Goal: Information Seeking & Learning: Check status

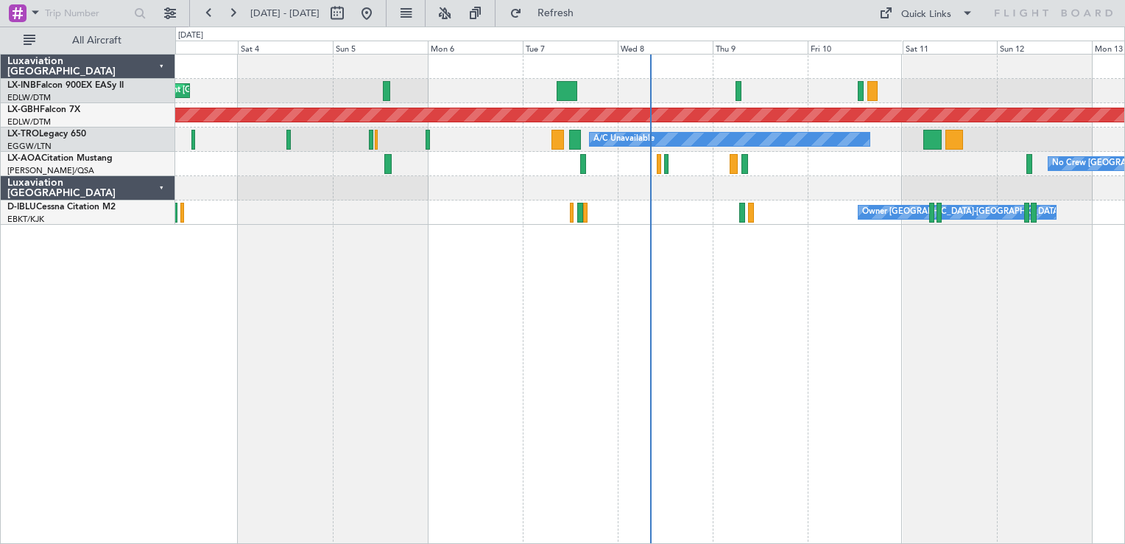
drag, startPoint x: 776, startPoint y: 320, endPoint x: 558, endPoint y: 234, distance: 234.2
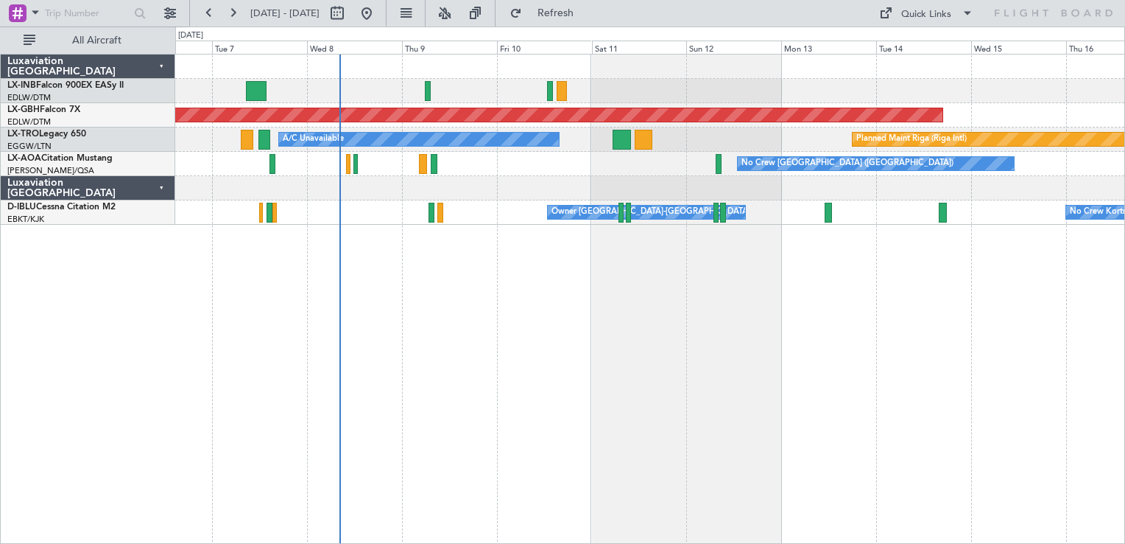
click at [684, 393] on div "Planned Maint Nurnberg Planned Maint [GEOGRAPHIC_DATA] (Riga Intl) A/C Unavaila…" at bounding box center [650, 299] width 950 height 490
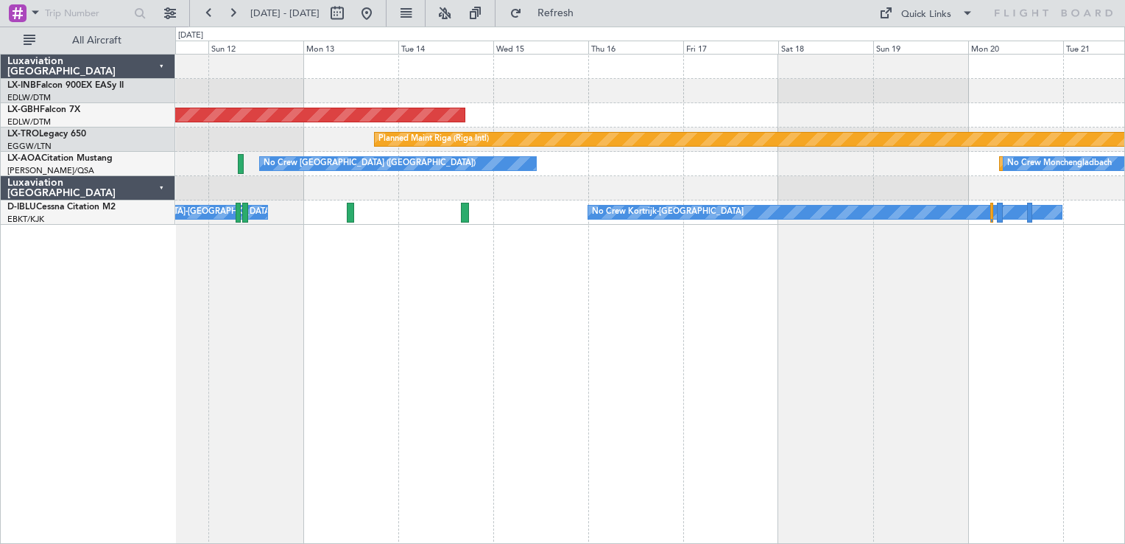
click at [59, 149] on div "Planned Maint Nurnberg Planned Maint [GEOGRAPHIC_DATA] (Riga Intl) A/C Unavaila…" at bounding box center [562, 285] width 1125 height 517
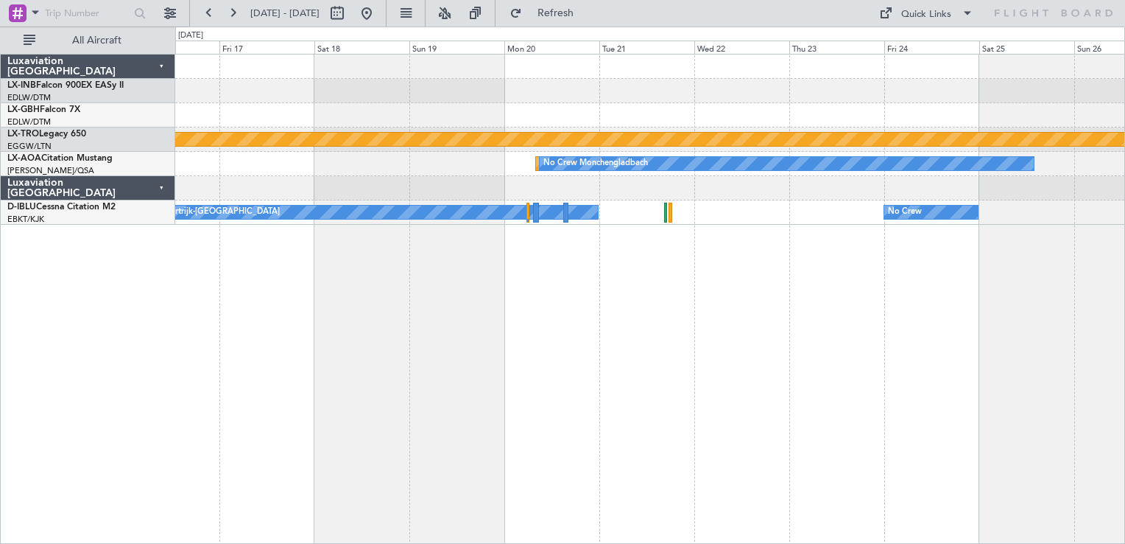
click at [391, 349] on div "Planned Maint Nurnberg Planned Maint [GEOGRAPHIC_DATA] (Riga Intl) Planned Main…" at bounding box center [650, 299] width 950 height 490
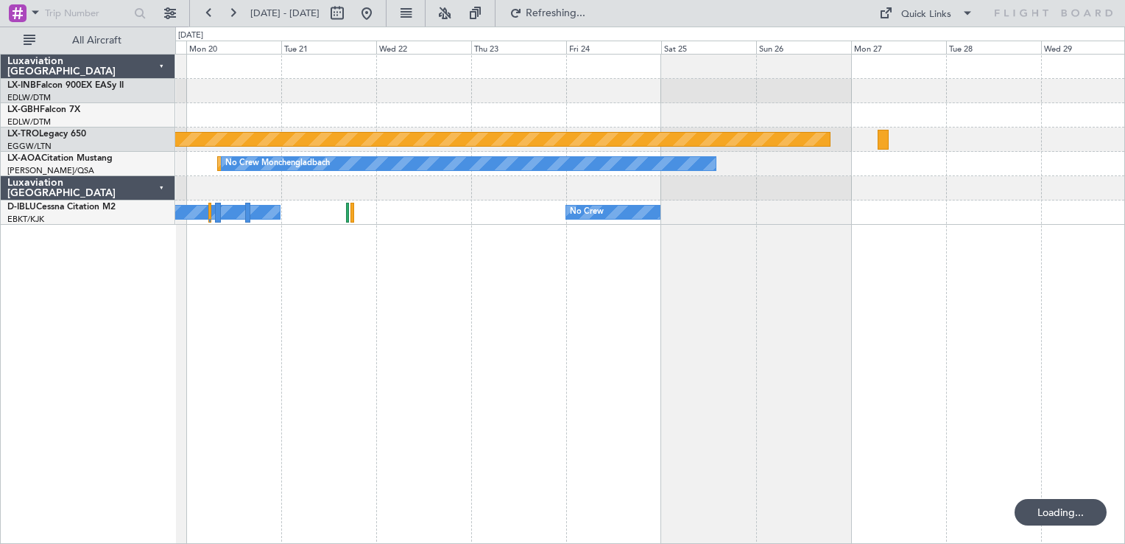
click at [449, 326] on div "Planned Maint Riga (Riga Intl) Planned Maint [GEOGRAPHIC_DATA] No Crew [GEOGRAP…" at bounding box center [650, 299] width 950 height 490
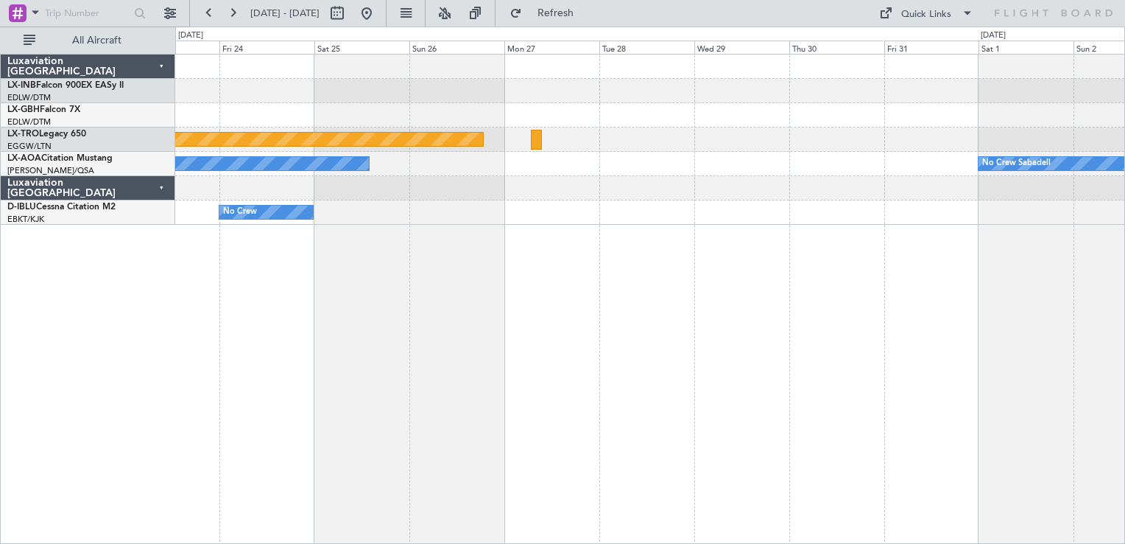
click at [443, 301] on div "Planned Maint Nurnberg Planned Maint [GEOGRAPHIC_DATA] (Riga Intl) Planned Main…" at bounding box center [650, 299] width 950 height 490
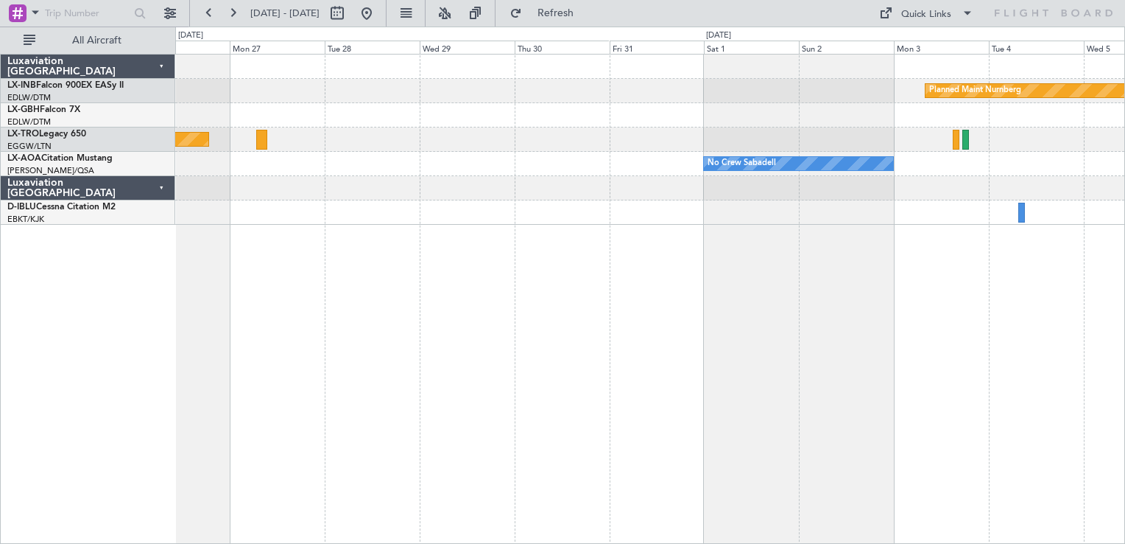
click at [586, 330] on div "Planned Maint Nurnberg Planned Maint [GEOGRAPHIC_DATA] (Riga Intl) No Crew Saba…" at bounding box center [650, 299] width 950 height 490
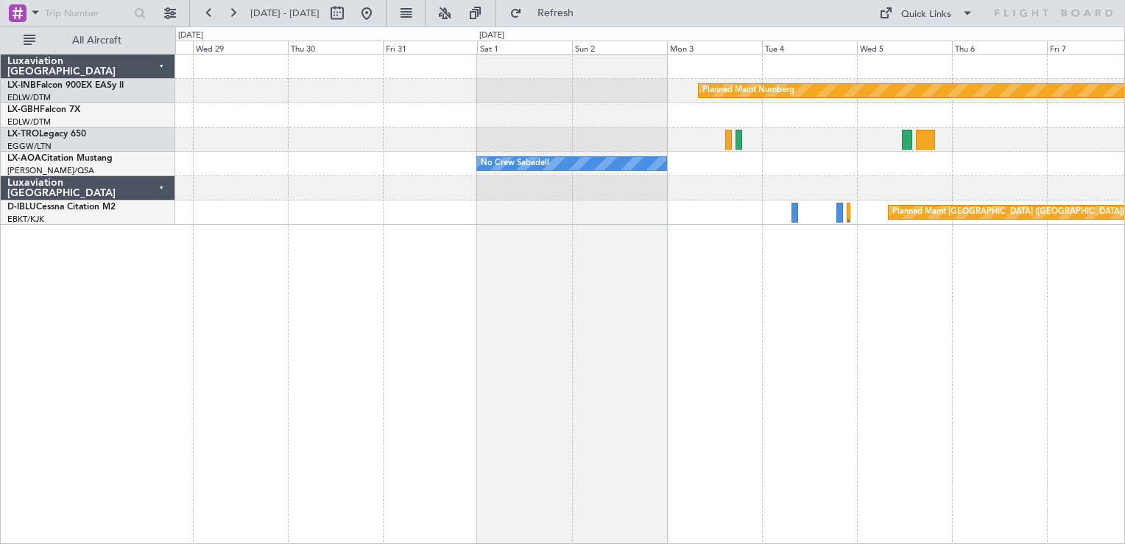
click at [359, 333] on div "Planned Maint Nurnberg Planned Maint [GEOGRAPHIC_DATA] (Riga Intl) No Crew Saba…" at bounding box center [650, 299] width 950 height 490
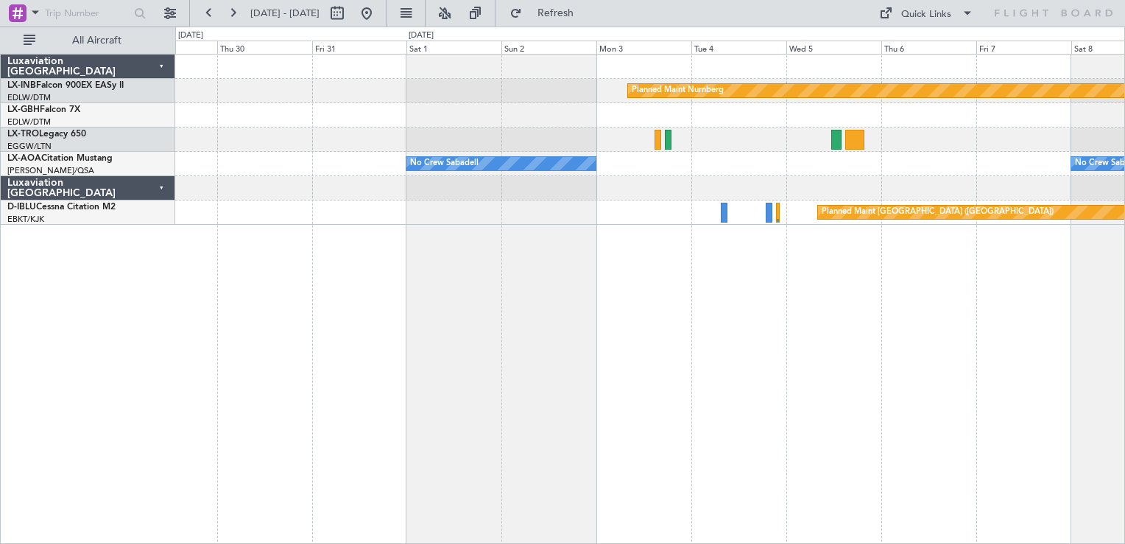
click at [712, 311] on div "Planned Maint Nurnberg No Crew Sabadell No Crew Sabadell Planned Maint [GEOGRAP…" at bounding box center [650, 299] width 950 height 490
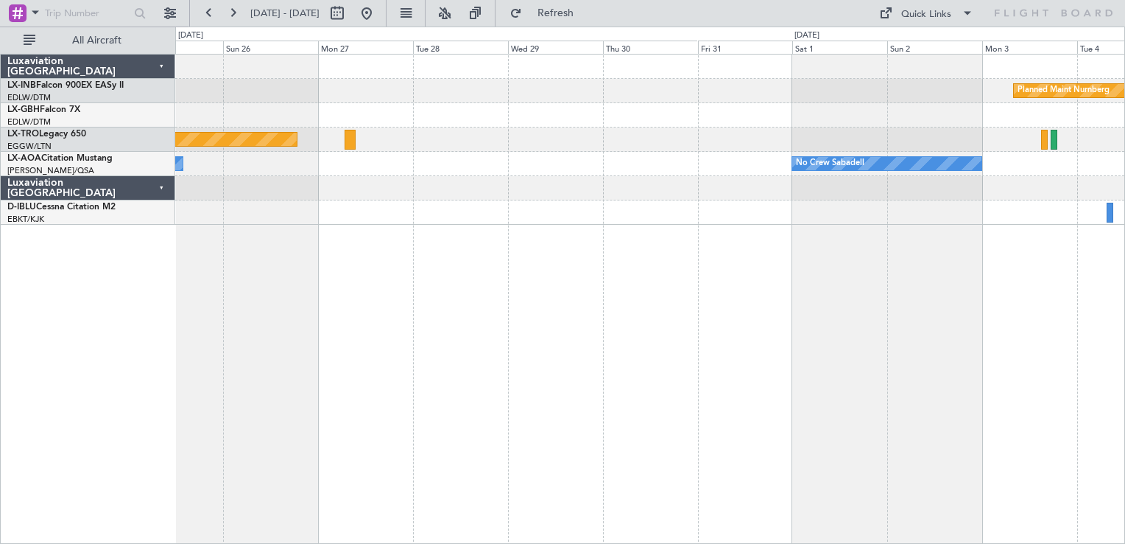
click at [864, 358] on div "Planned Maint Nurnberg Planned Maint [GEOGRAPHIC_DATA] (Riga Intl) No Crew Saba…" at bounding box center [650, 299] width 950 height 490
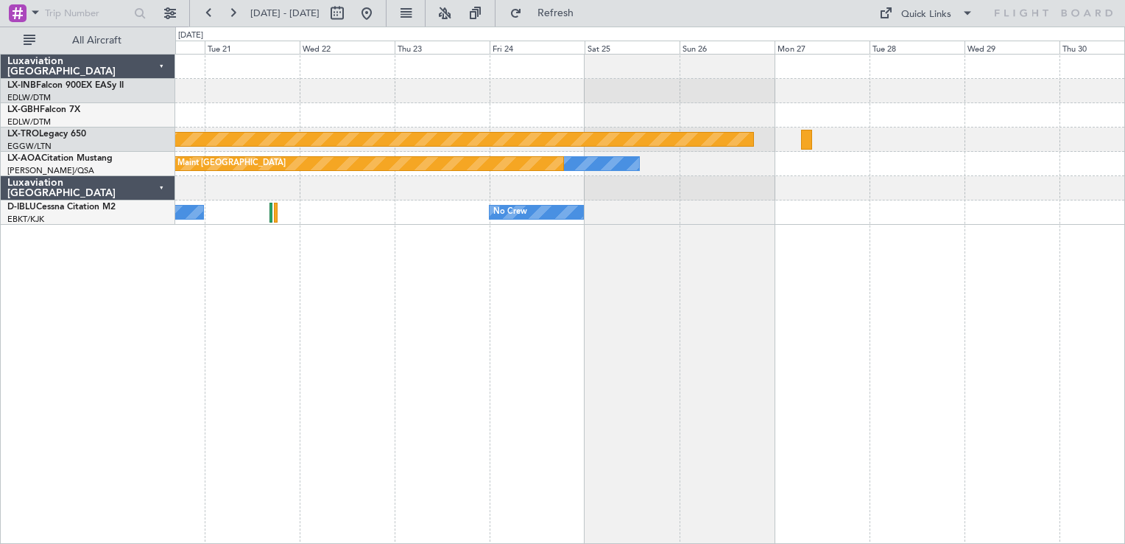
click at [968, 352] on div "Planned Maint Riga (Riga Intl) No Crew [GEOGRAPHIC_DATA] Planned Maint [GEOGRAP…" at bounding box center [650, 299] width 950 height 490
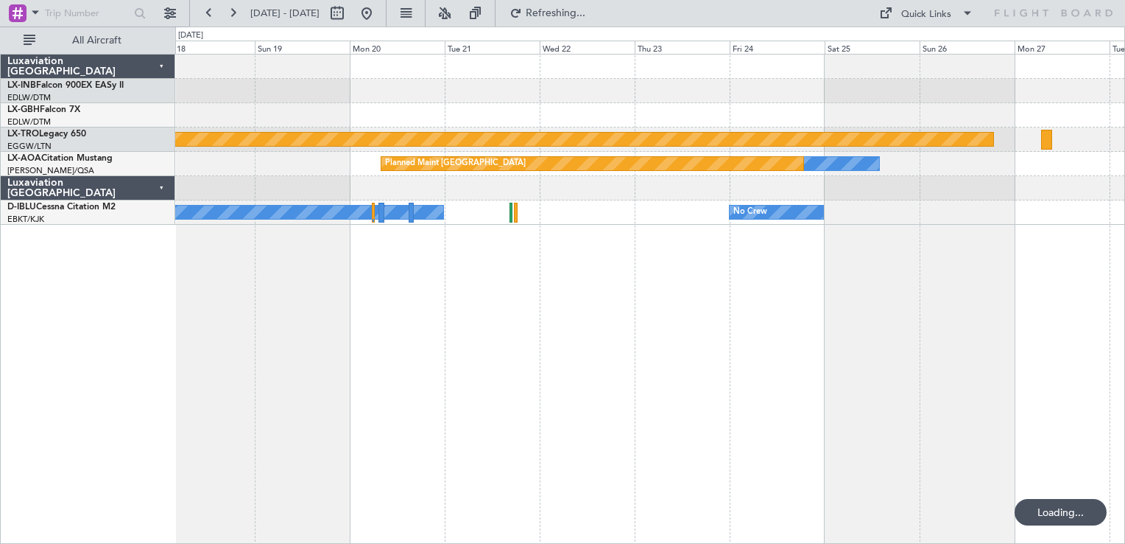
click at [931, 289] on div "Planned Maint Riga (Riga Intl) No Crew [GEOGRAPHIC_DATA] Planned Maint [GEOGRAP…" at bounding box center [650, 299] width 950 height 490
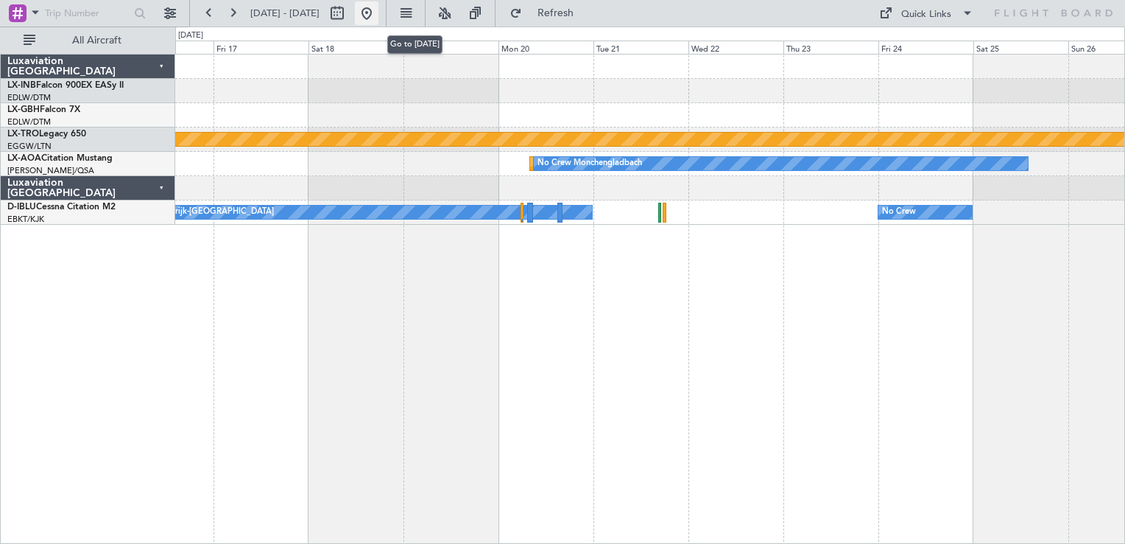
click at [379, 21] on button at bounding box center [367, 13] width 24 height 24
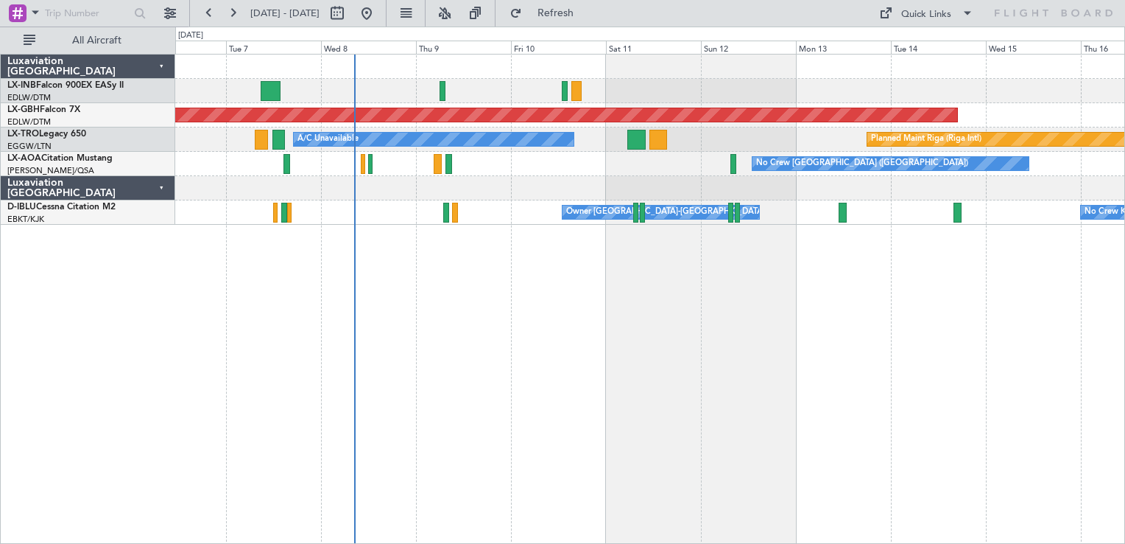
click at [686, 354] on div "Planned Maint Nurnberg A/C Unavailable Planned Maint [GEOGRAPHIC_DATA] (Riga In…" at bounding box center [650, 299] width 950 height 490
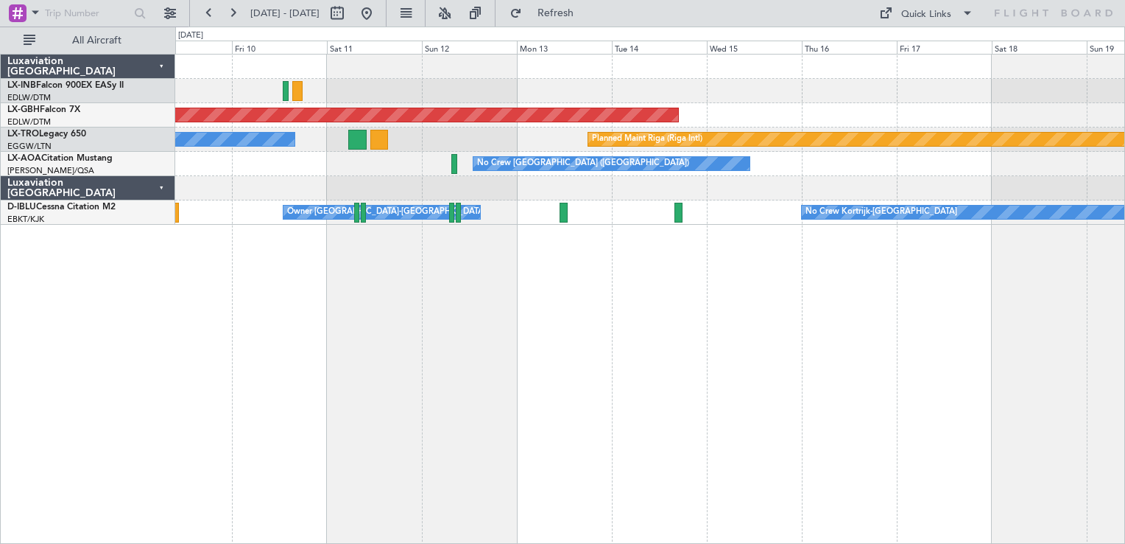
click at [535, 326] on div "Planned Maint Nurnberg A/C Unavailable Planned Maint [GEOGRAPHIC_DATA] (Riga In…" at bounding box center [650, 299] width 950 height 490
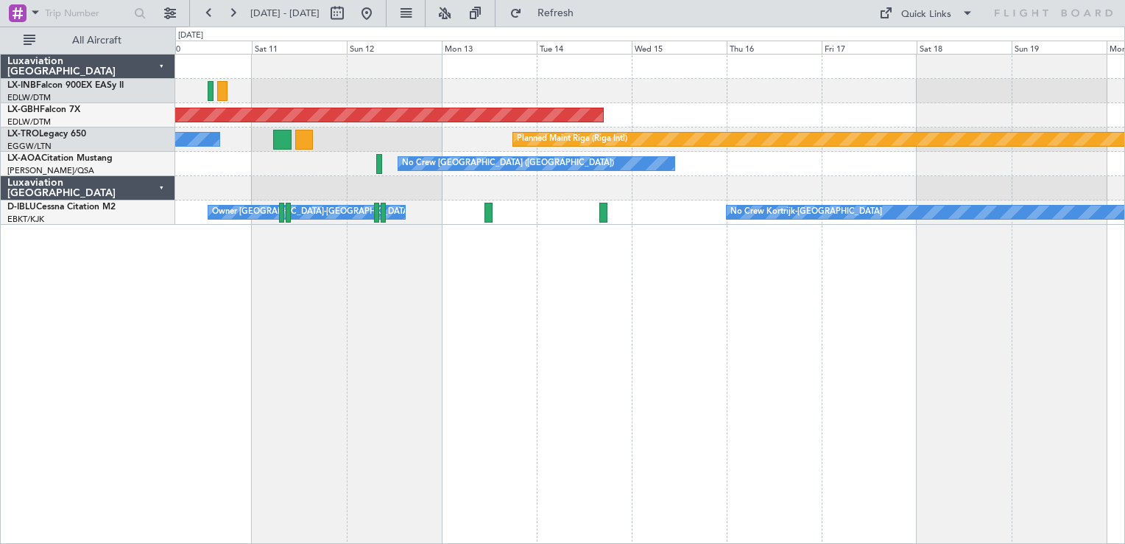
click at [535, 326] on div "Planned Maint Nurnberg A/C Unavailable Planned Maint [GEOGRAPHIC_DATA] (Riga In…" at bounding box center [650, 299] width 950 height 490
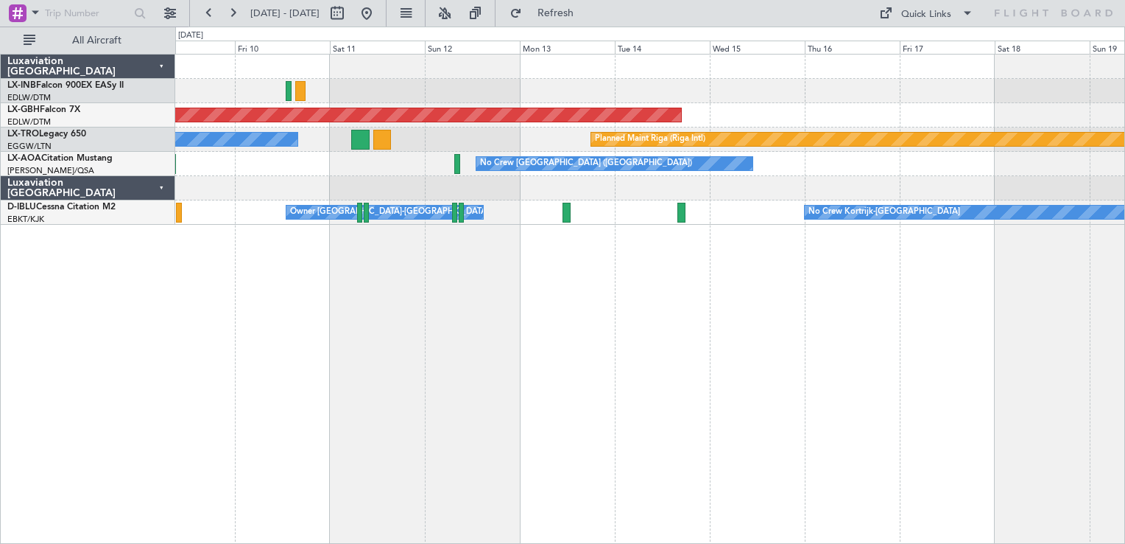
click at [855, 277] on div "Planned Maint Nurnberg A/C Unavailable Planned Maint [GEOGRAPHIC_DATA] (Riga In…" at bounding box center [650, 299] width 950 height 490
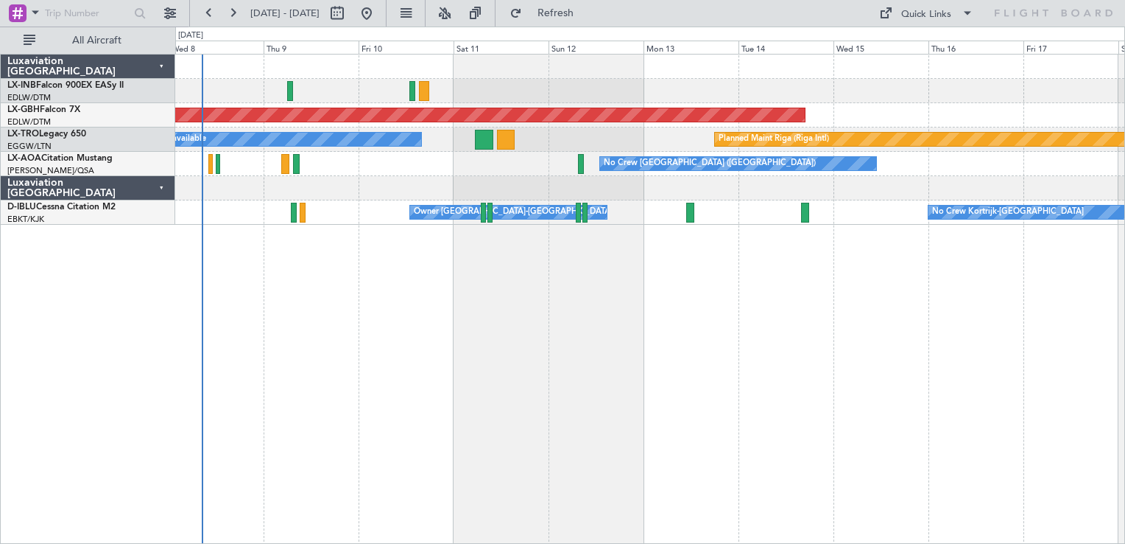
click at [720, 287] on div "Planned Maint Nurnberg A/C Unavailable Planned Maint [GEOGRAPHIC_DATA] (Riga In…" at bounding box center [650, 299] width 950 height 490
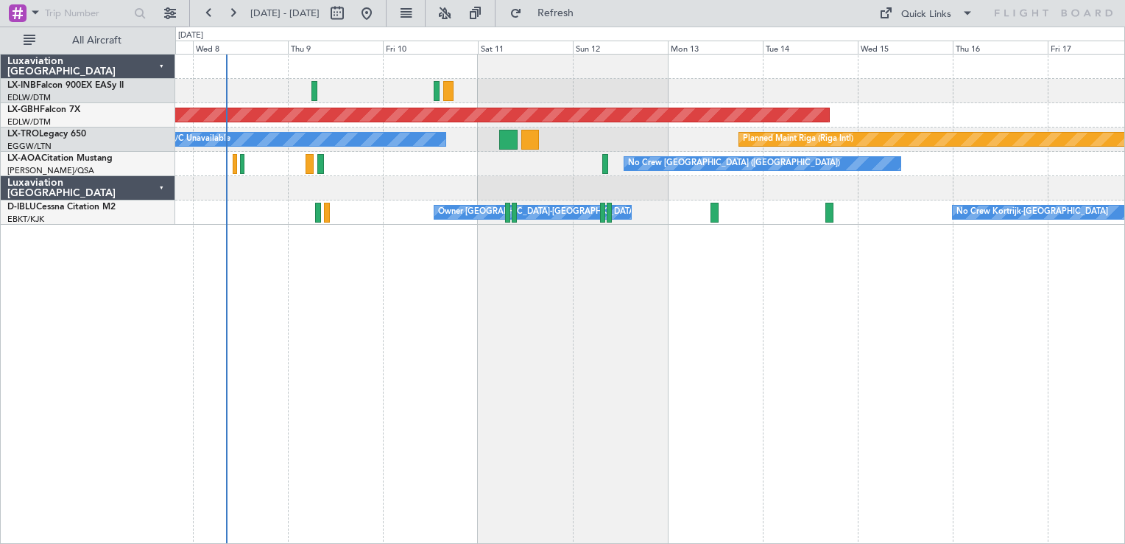
click at [893, 290] on div "Planned Maint Nurnberg A/C Unavailable Planned Maint [GEOGRAPHIC_DATA] (Riga In…" at bounding box center [650, 299] width 950 height 490
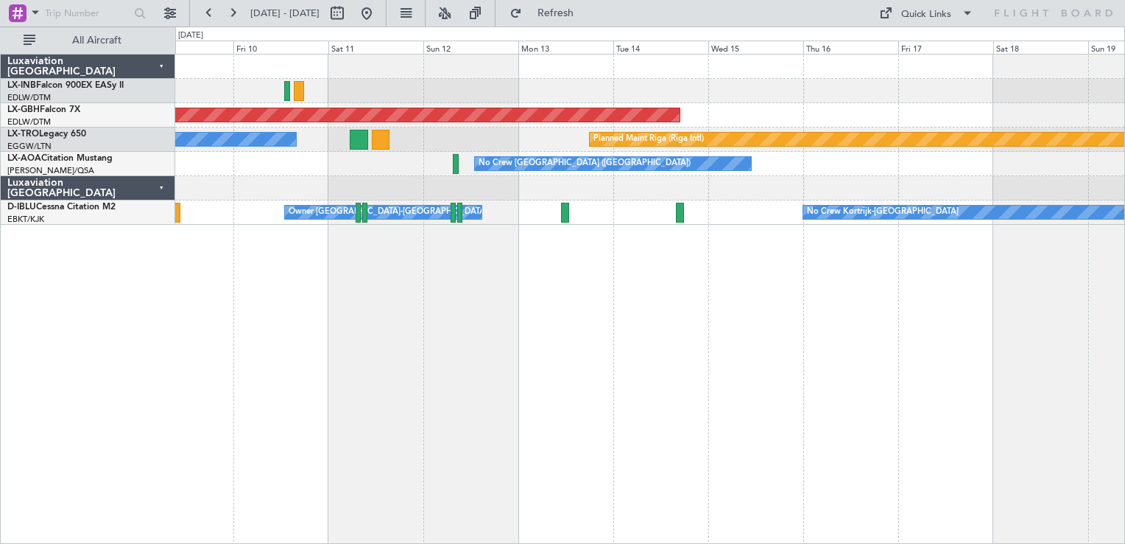
click at [635, 289] on div "Planned Maint Nurnberg A/C Unavailable Planned Maint [GEOGRAPHIC_DATA] (Riga In…" at bounding box center [650, 299] width 950 height 490
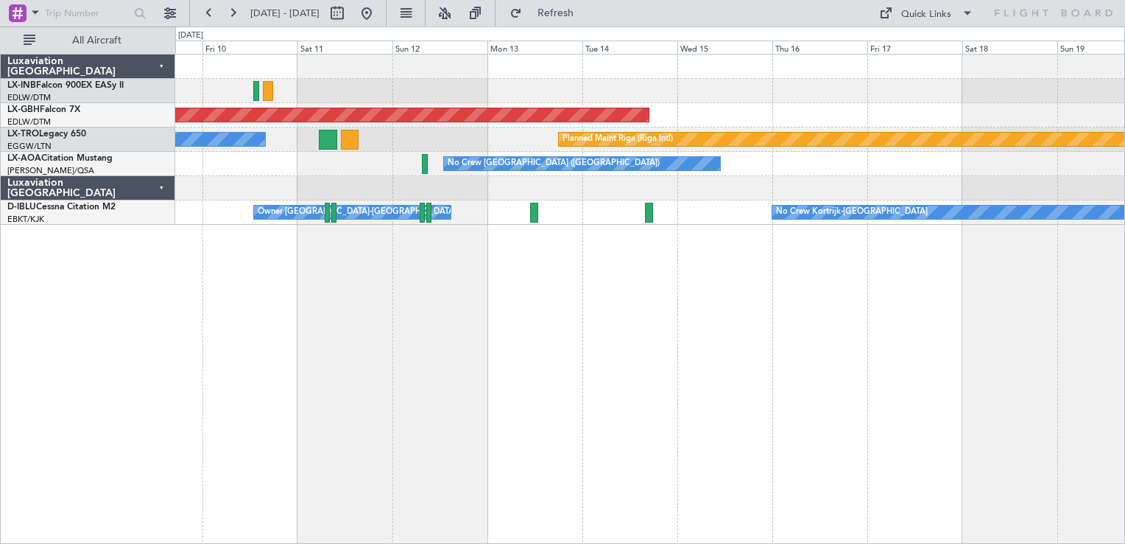
click at [430, 323] on div "Planned Maint Nurnberg A/C Unavailable Planned Maint [GEOGRAPHIC_DATA] (Riga In…" at bounding box center [650, 299] width 950 height 490
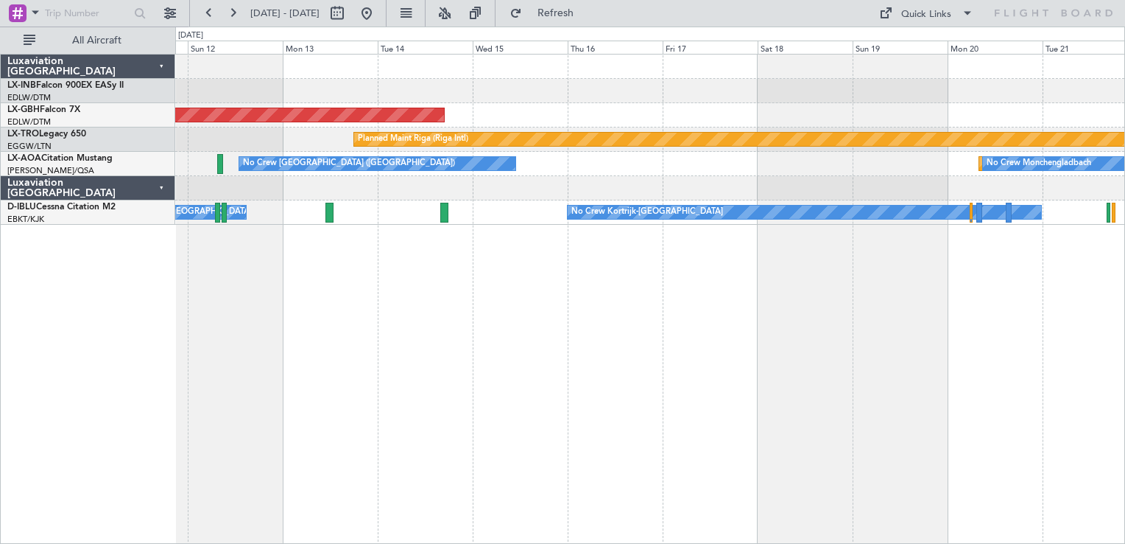
click at [800, 350] on div "Planned Maint Nurnberg Planned Maint [GEOGRAPHIC_DATA] (Riga Intl) A/C Unavaila…" at bounding box center [650, 299] width 950 height 490
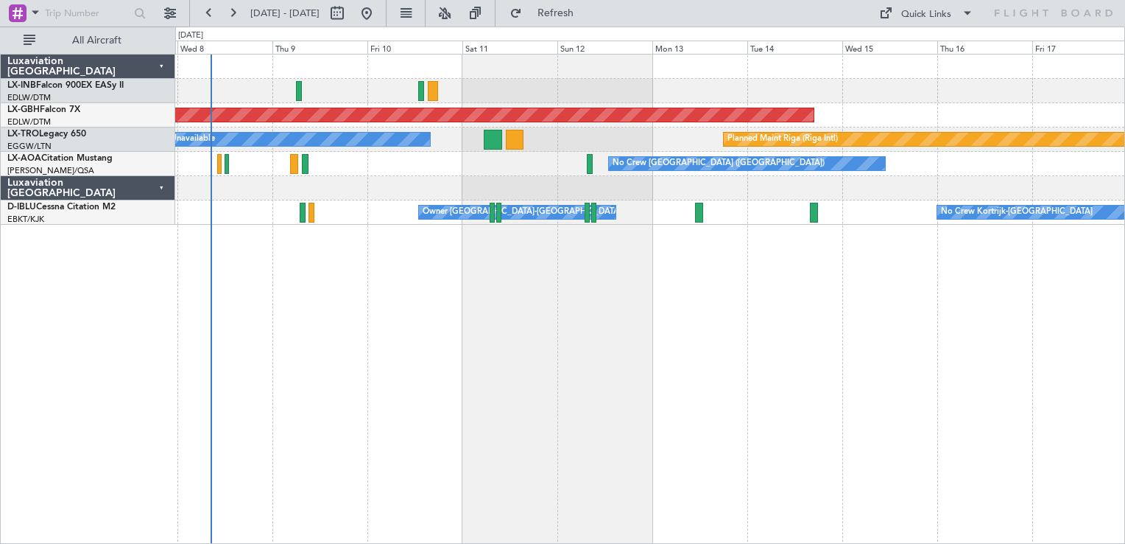
click at [800, 350] on div "Planned Maint Nurnberg Planned Maint [GEOGRAPHIC_DATA] (Riga Intl) A/C Unavaila…" at bounding box center [650, 299] width 950 height 490
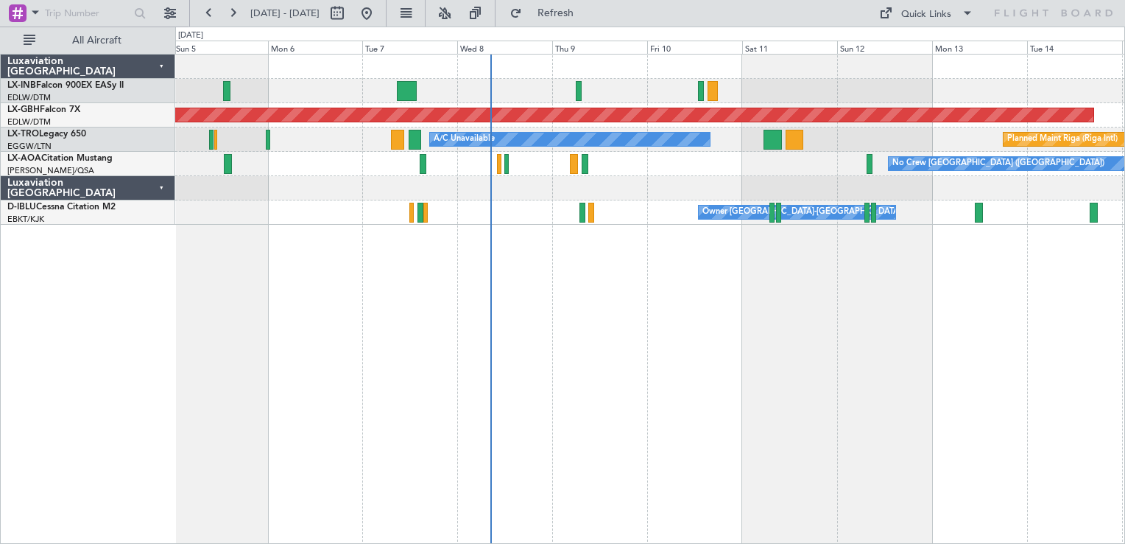
click at [1083, 326] on div "Planned Maint [GEOGRAPHIC_DATA] Planned Maint Nurnberg Planned Maint [GEOGRAPHI…" at bounding box center [650, 299] width 950 height 490
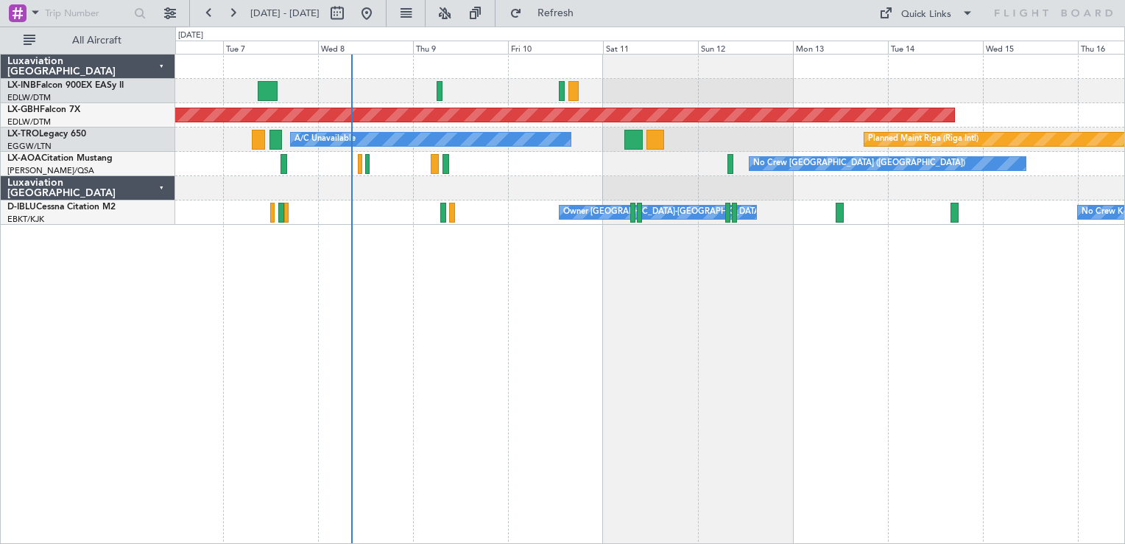
click at [594, 390] on div "Planned Maint Nurnberg Planned Maint [GEOGRAPHIC_DATA] (Riga Intl) A/C Unavaila…" at bounding box center [650, 299] width 950 height 490
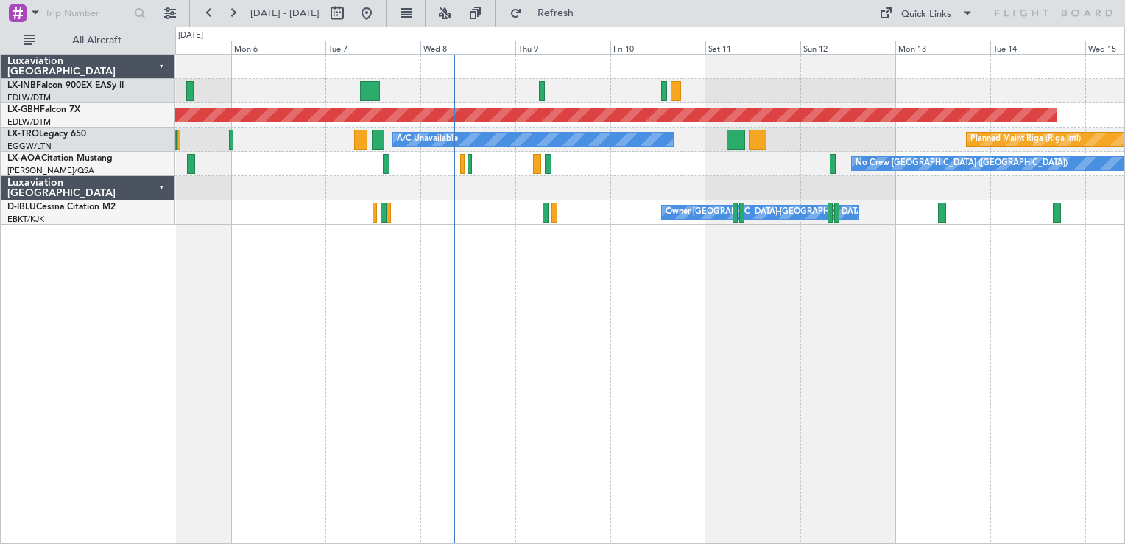
click at [770, 383] on div "Planned Maint [GEOGRAPHIC_DATA] Planned Maint Nurnberg Planned Maint [GEOGRAPHI…" at bounding box center [650, 299] width 950 height 490
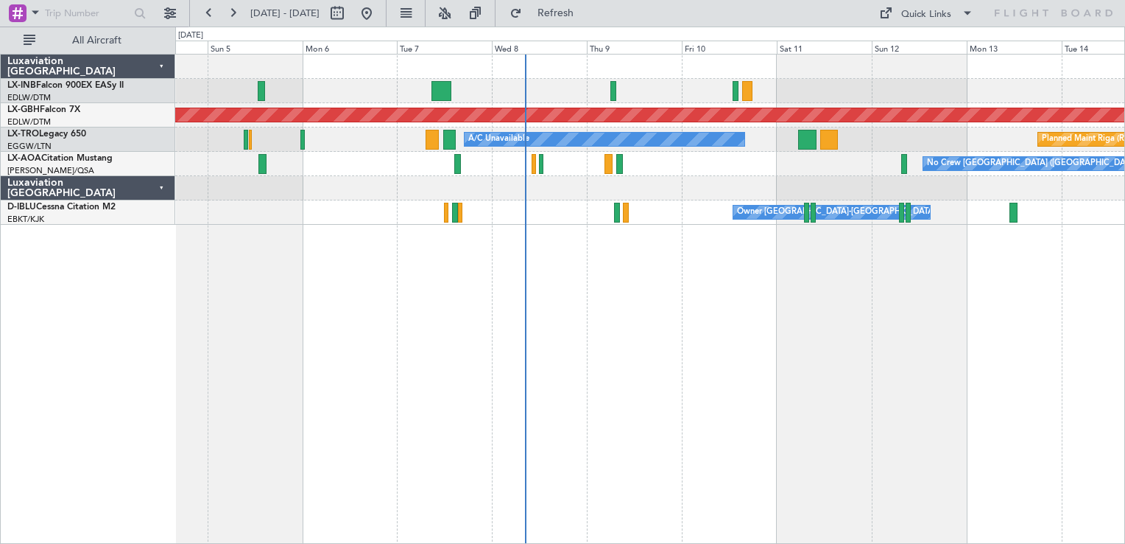
click at [770, 383] on div "Planned Maint [GEOGRAPHIC_DATA] Planned Maint Nurnberg Planned Maint [GEOGRAPHI…" at bounding box center [650, 299] width 950 height 490
